Goal: Information Seeking & Learning: Find contact information

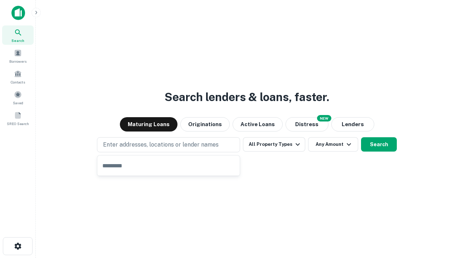
type input "**********"
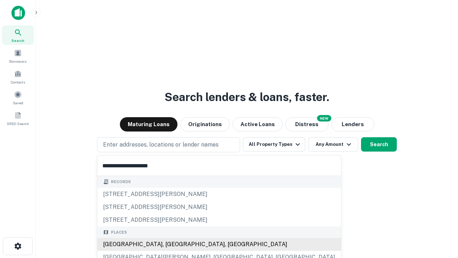
click at [171, 244] on div "[GEOGRAPHIC_DATA], [GEOGRAPHIC_DATA], [GEOGRAPHIC_DATA]" at bounding box center [219, 244] width 244 height 13
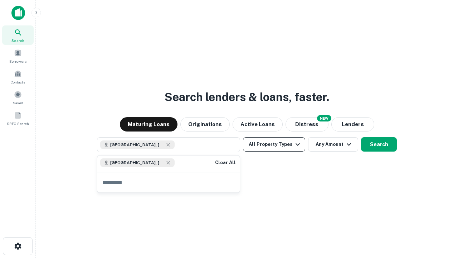
click at [274, 144] on button "All Property Types" at bounding box center [274, 144] width 62 height 14
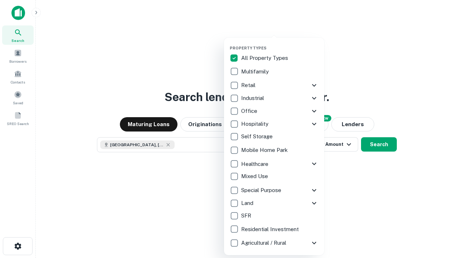
click at [280, 43] on button "button" at bounding box center [280, 43] width 100 height 0
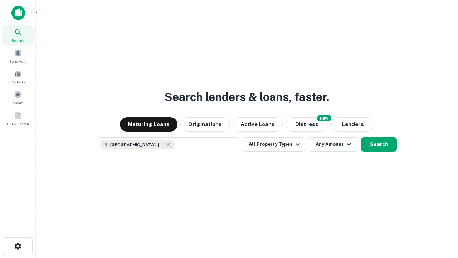
scroll to position [11, 0]
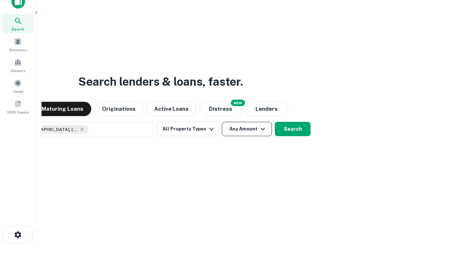
click at [222, 122] on button "Any Amount" at bounding box center [247, 129] width 50 height 14
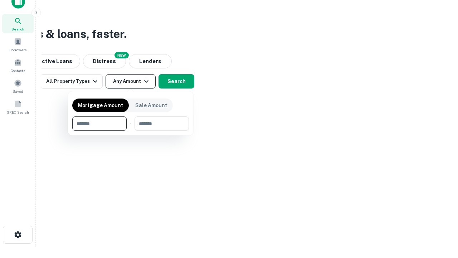
type input "*******"
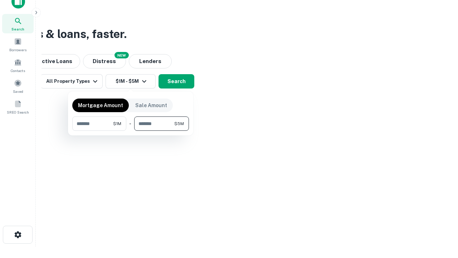
type input "*******"
click at [131, 131] on button "button" at bounding box center [130, 131] width 117 height 0
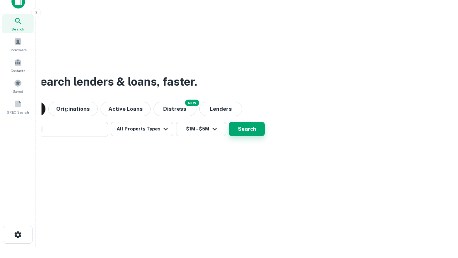
click at [229, 122] on button "Search" at bounding box center [247, 129] width 36 height 14
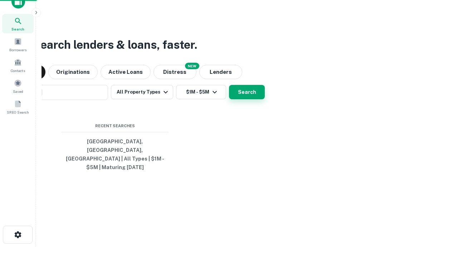
scroll to position [23, 203]
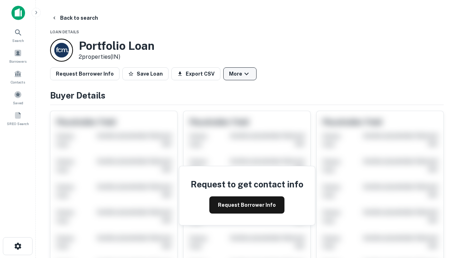
click at [240, 74] on button "More" at bounding box center [239, 73] width 33 height 13
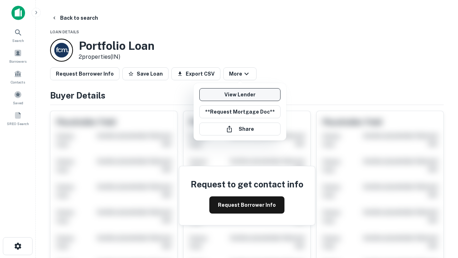
click at [240, 94] on link "View Lender" at bounding box center [239, 94] width 81 height 13
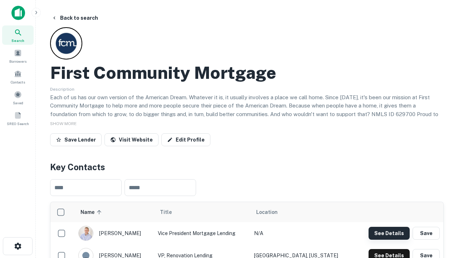
click at [389, 233] on button "See Details" at bounding box center [389, 233] width 41 height 13
click at [18, 246] on icon "button" at bounding box center [18, 246] width 9 height 9
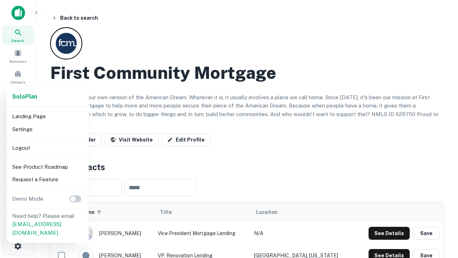
click at [47, 147] on li "Logout" at bounding box center [47, 147] width 77 height 13
